Goal: Task Accomplishment & Management: Manage account settings

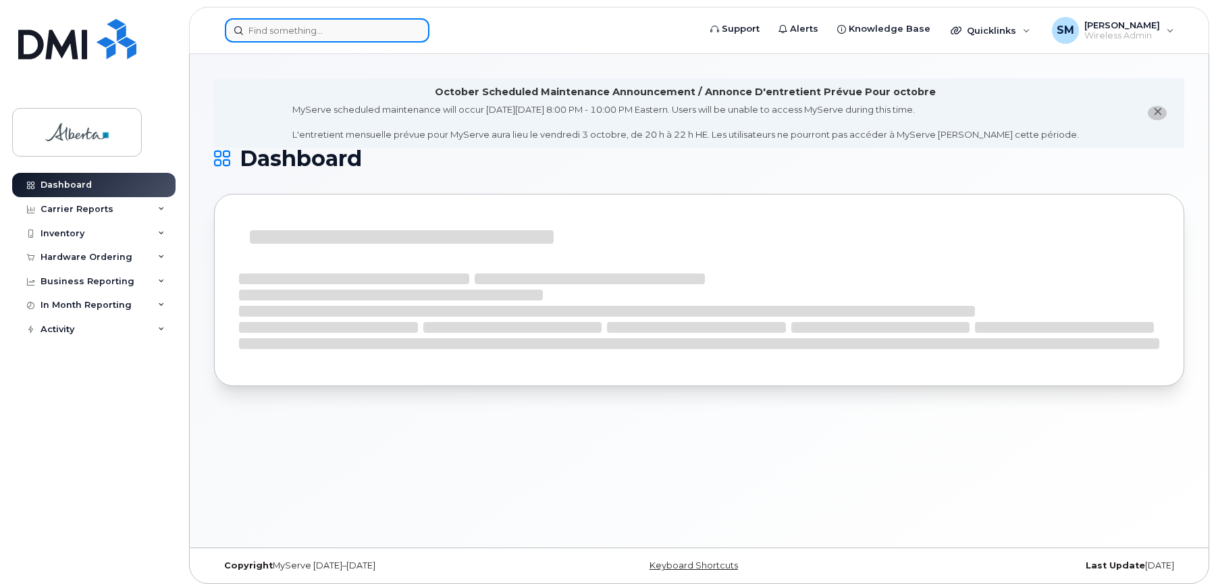
click at [298, 24] on input at bounding box center [327, 30] width 205 height 24
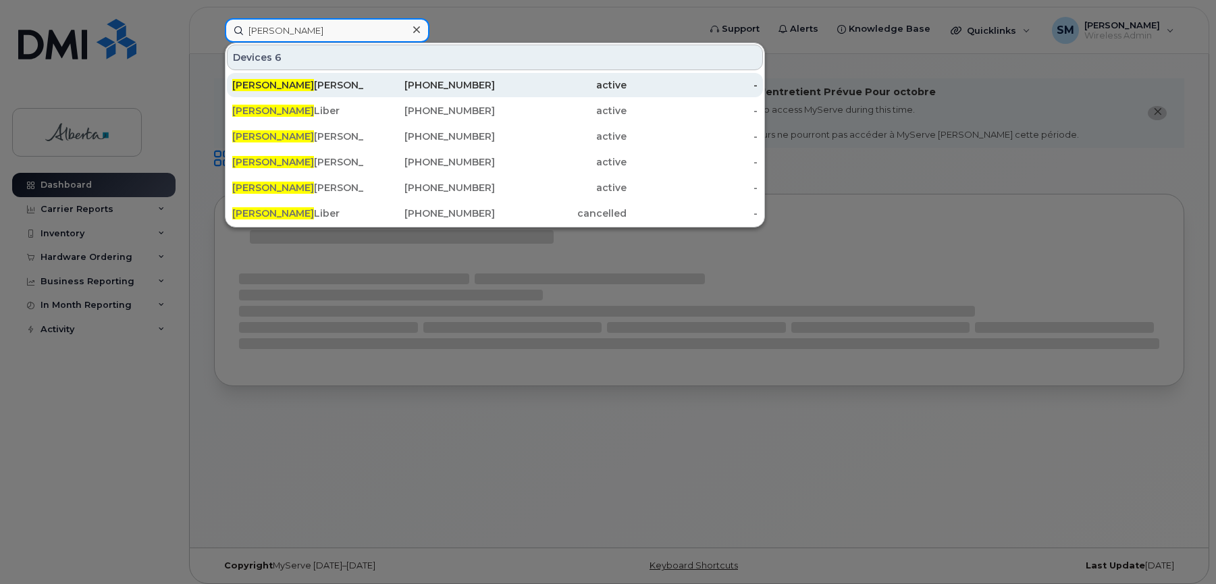
type input "kristopher"
click at [302, 84] on div "Kristopher Barker" at bounding box center [298, 85] width 132 height 14
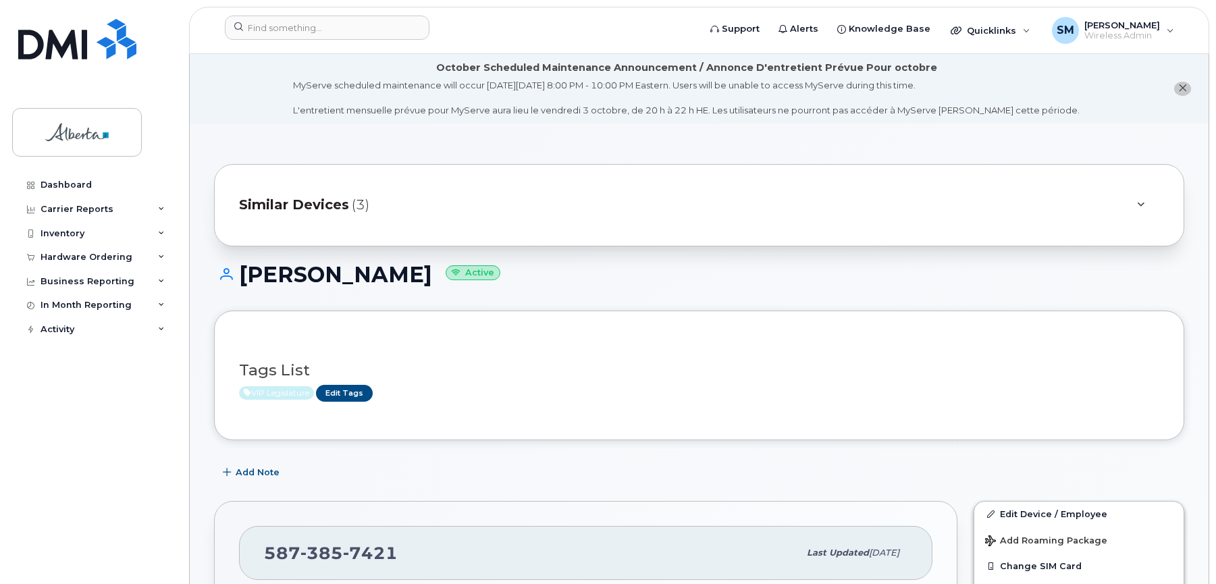
click at [336, 205] on span "Similar Devices" at bounding box center [294, 205] width 110 height 20
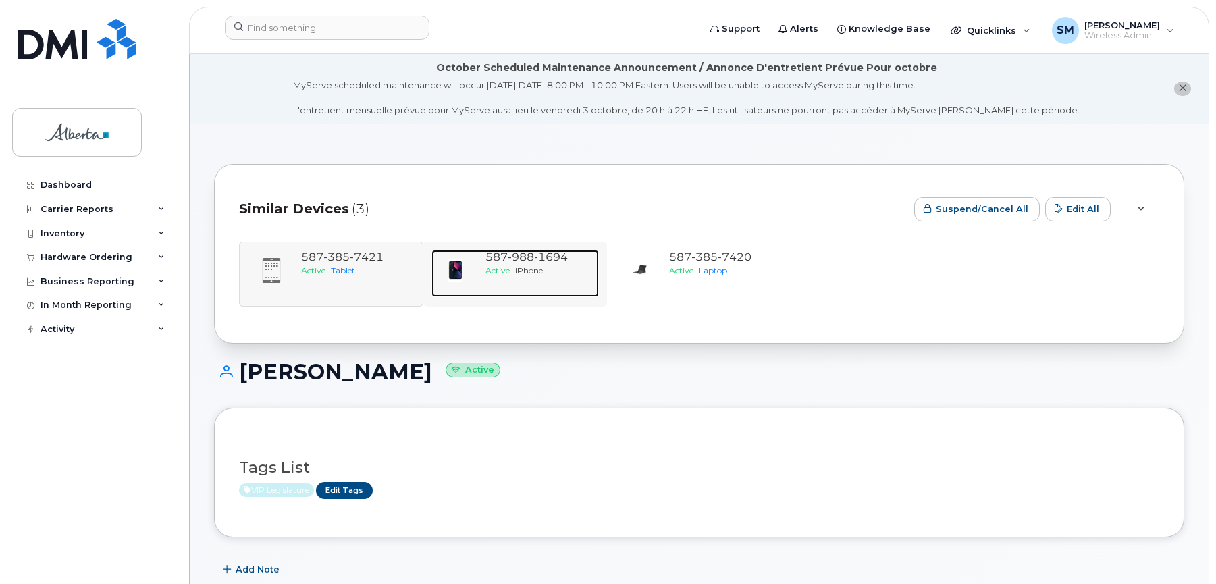
click at [517, 257] on span "988" at bounding box center [521, 256] width 26 height 13
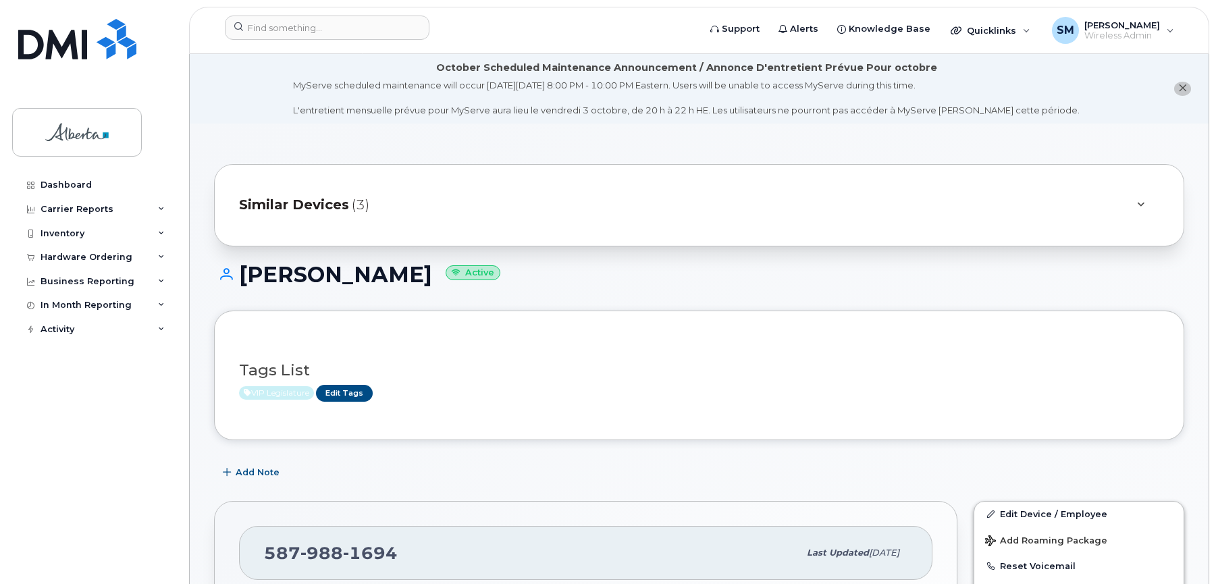
click at [331, 203] on span "Similar Devices" at bounding box center [294, 205] width 110 height 20
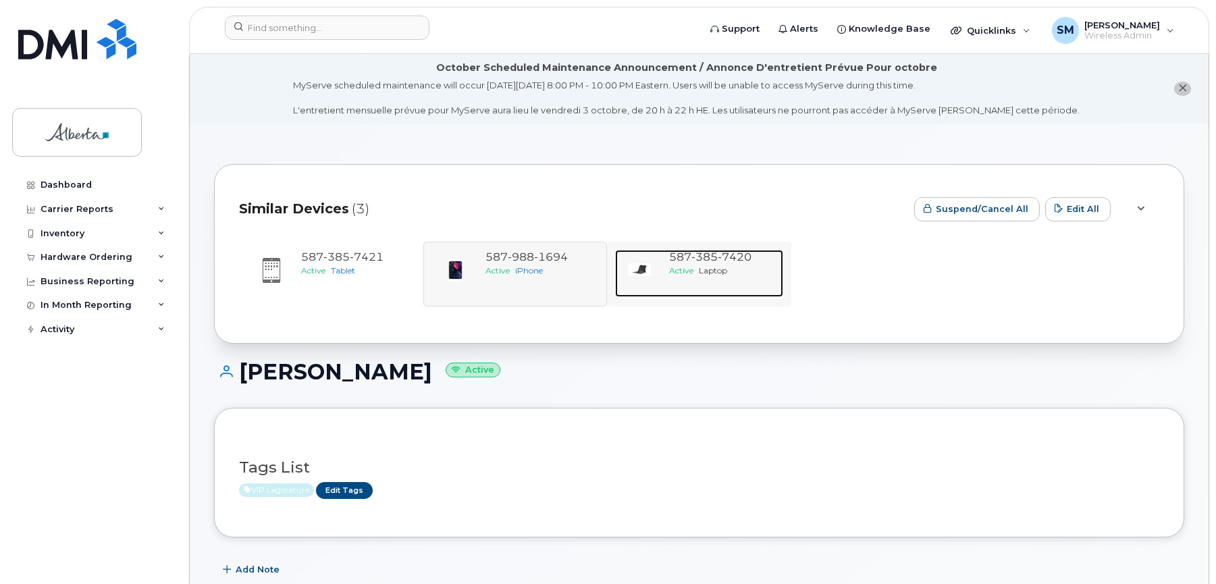
click at [720, 257] on span "7420" at bounding box center [735, 256] width 34 height 13
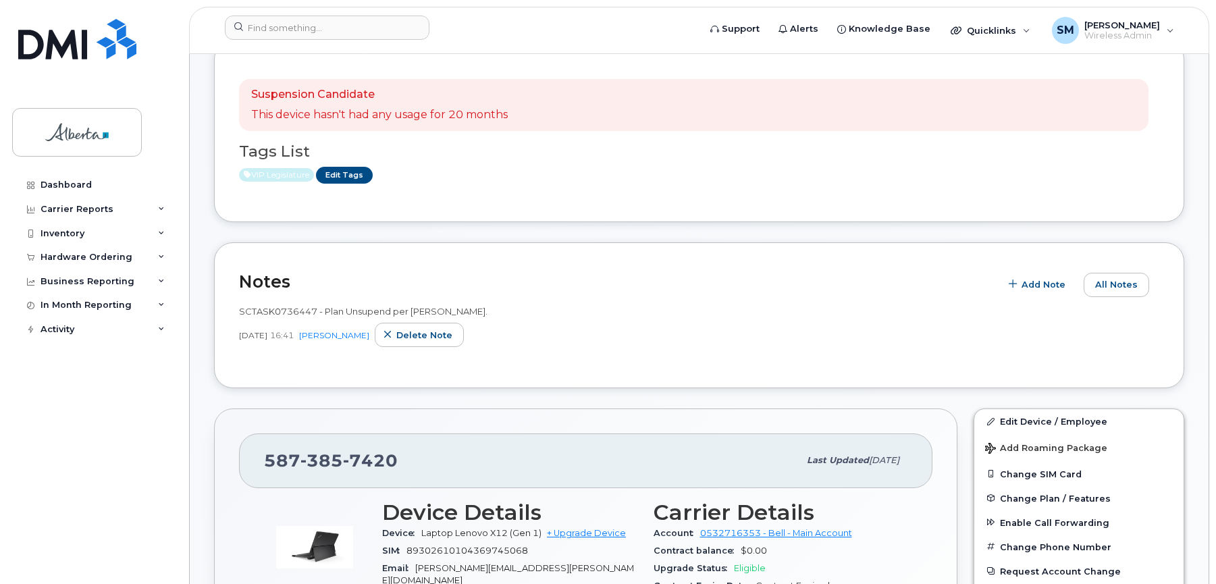
scroll to position [473, 0]
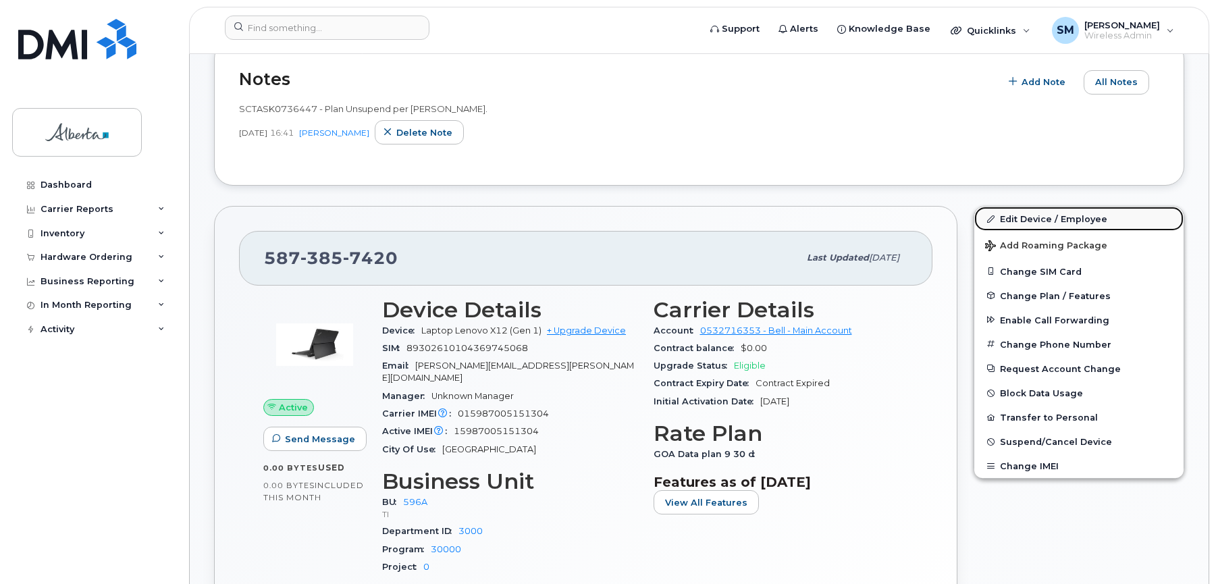
click at [1040, 217] on link "Edit Device / Employee" at bounding box center [1078, 219] width 209 height 24
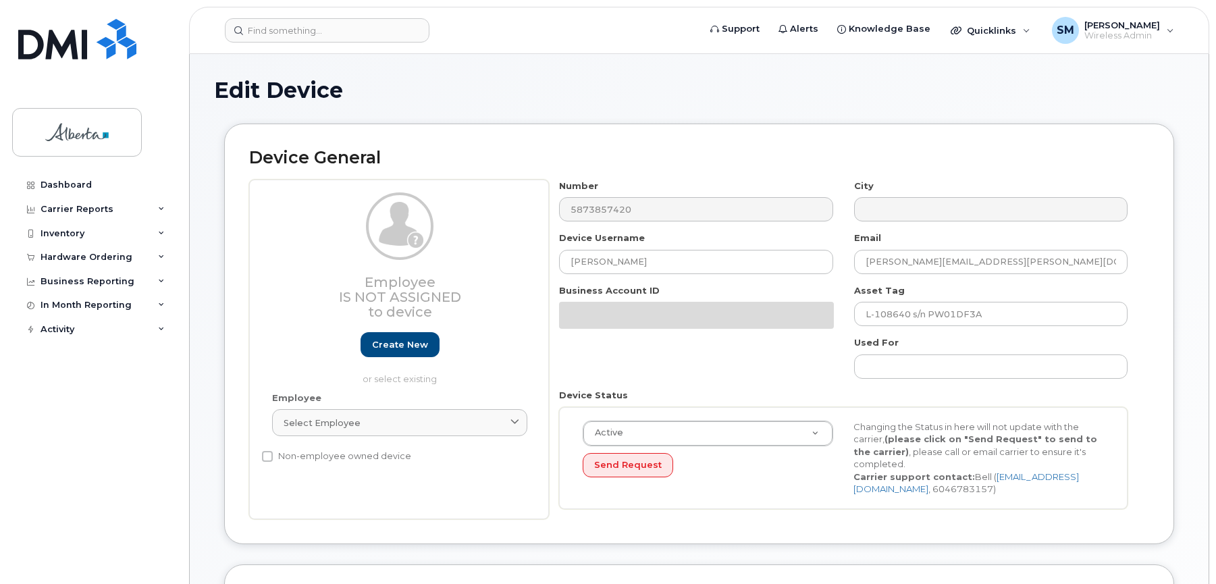
select select "4797729"
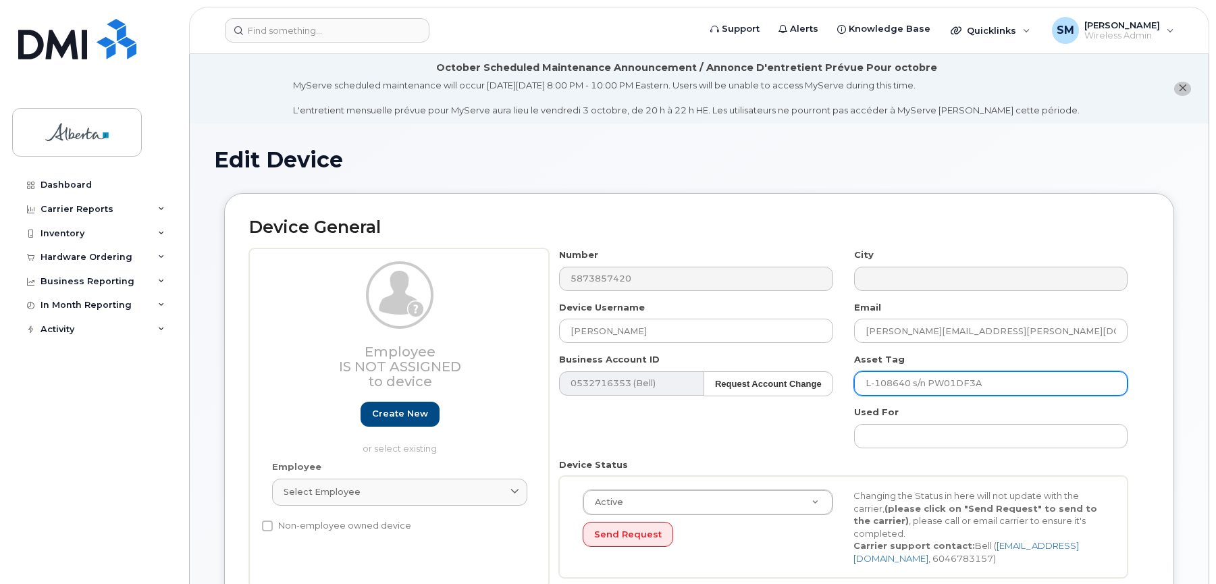
drag, startPoint x: 909, startPoint y: 379, endPoint x: 835, endPoint y: 381, distance: 74.3
click at [835, 381] on div "Number 5873857420 City Device Username Kristopher Barker Email Kristopher.Barke…" at bounding box center [843, 418] width 589 height 340
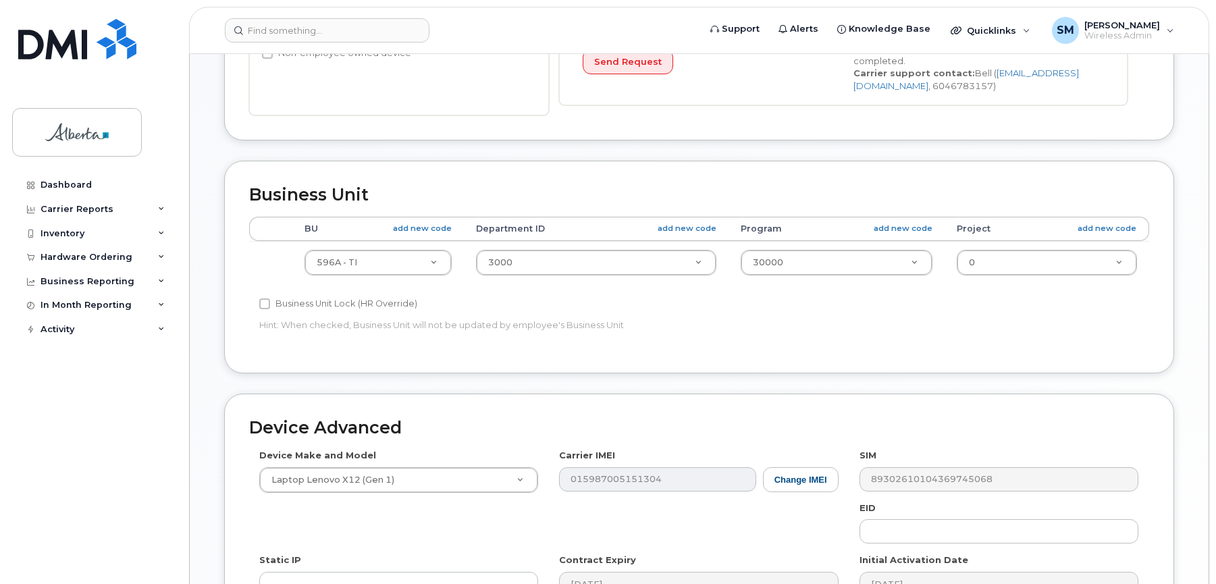
scroll to position [685, 0]
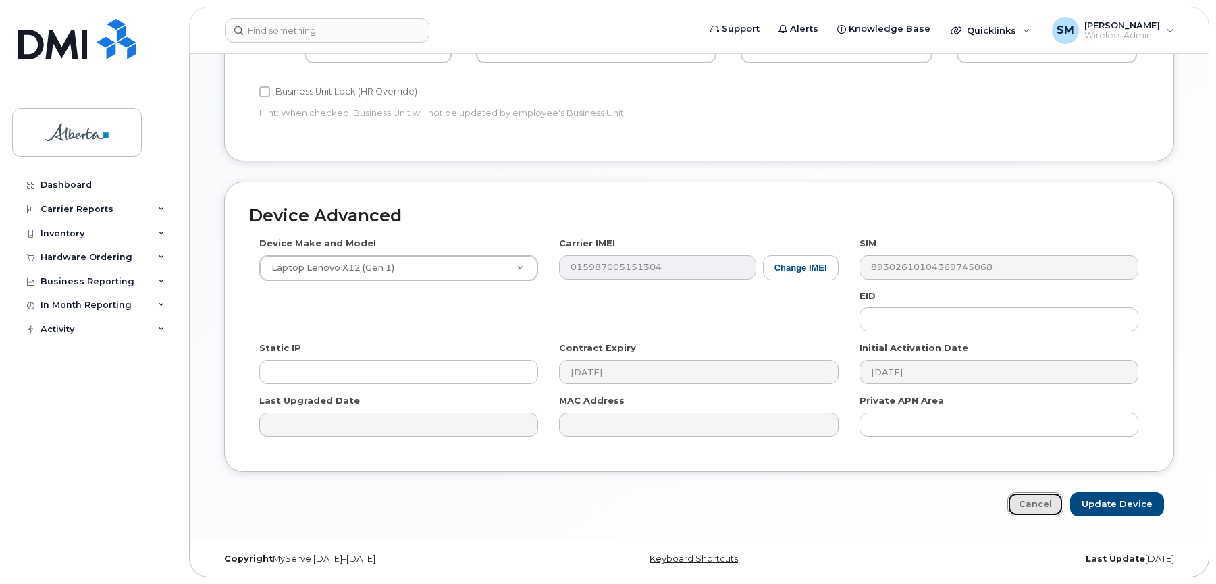
click at [1050, 500] on link "Cancel" at bounding box center [1035, 504] width 56 height 25
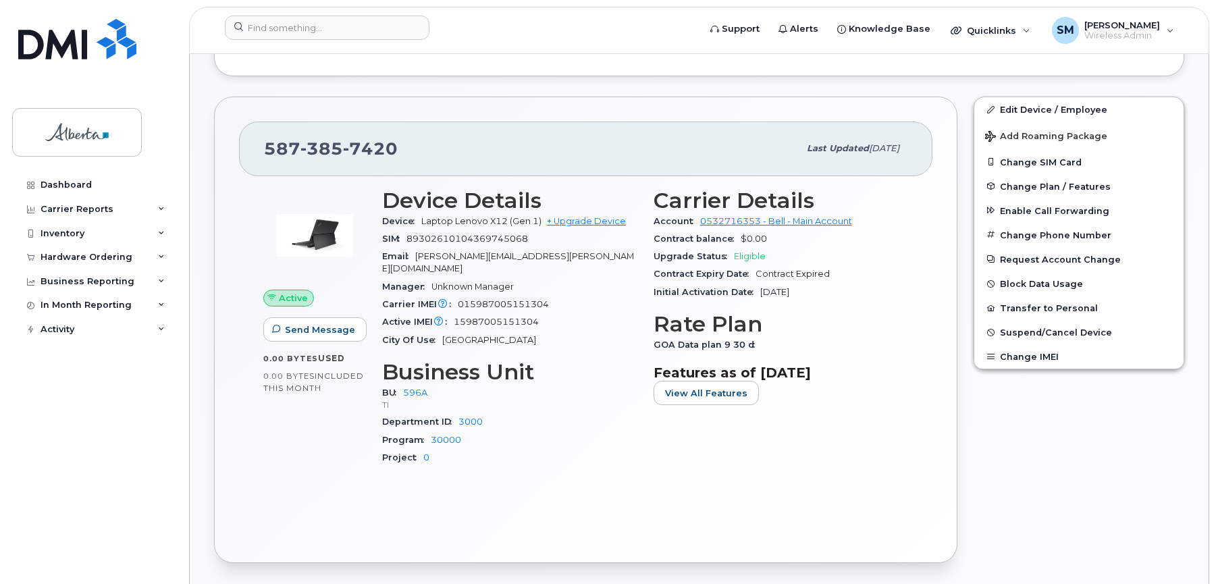
scroll to position [514, 0]
